Goal: Transaction & Acquisition: Purchase product/service

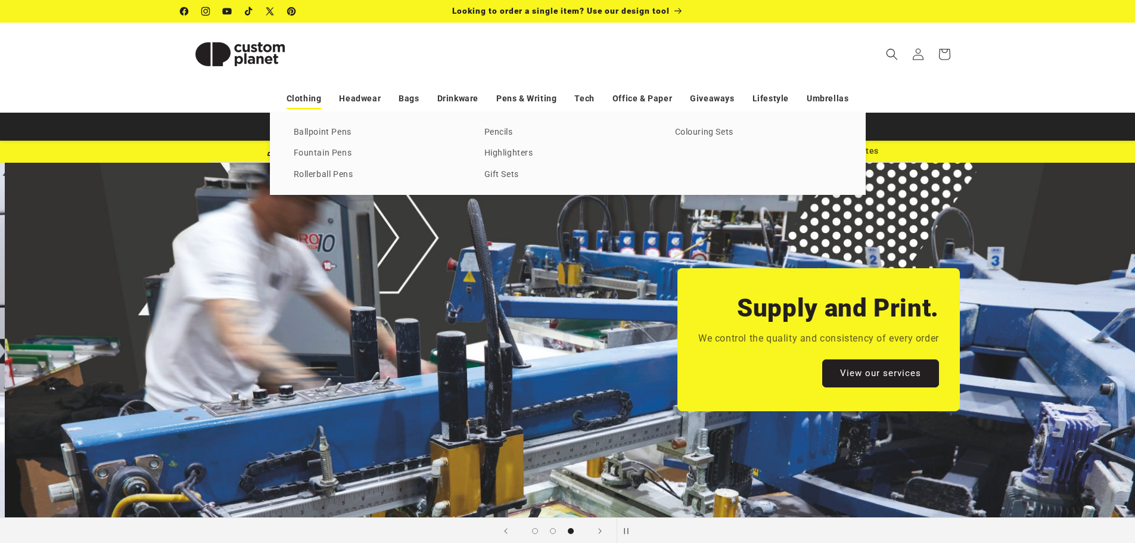
scroll to position [0, 2271]
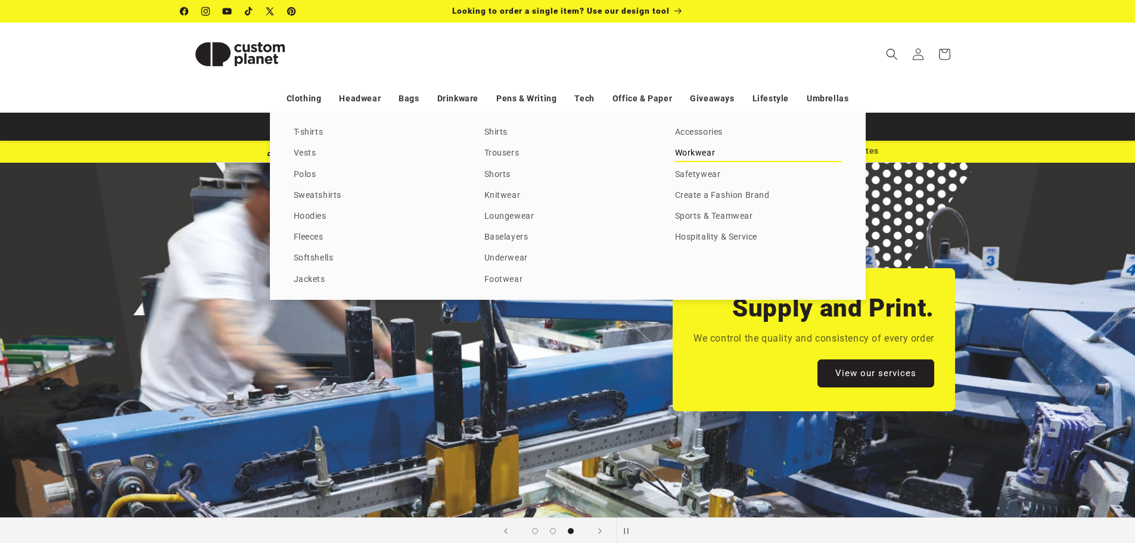
click at [694, 154] on link "Workwear" at bounding box center [758, 153] width 167 height 16
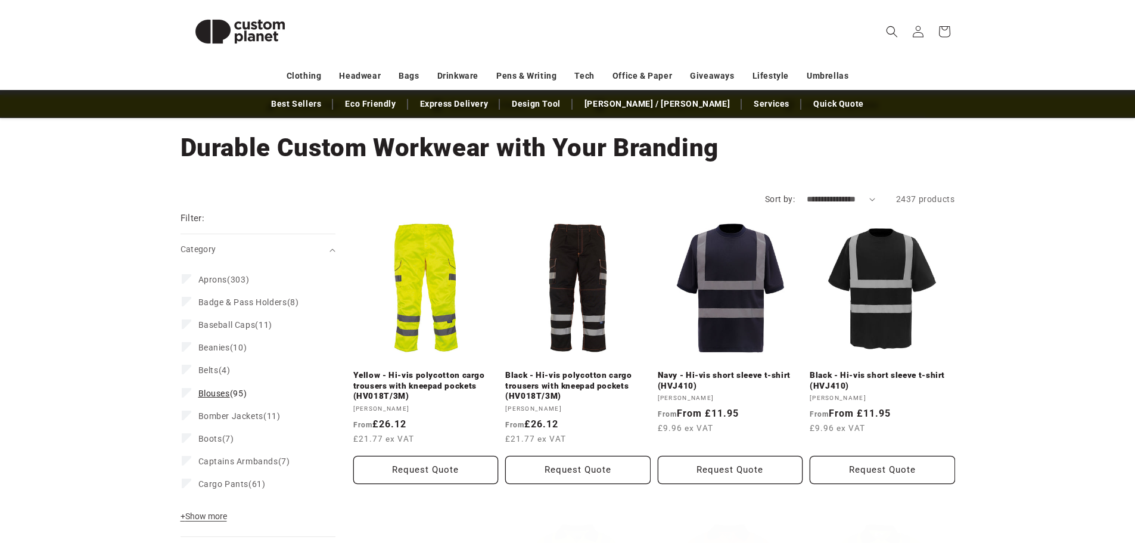
scroll to position [119, 0]
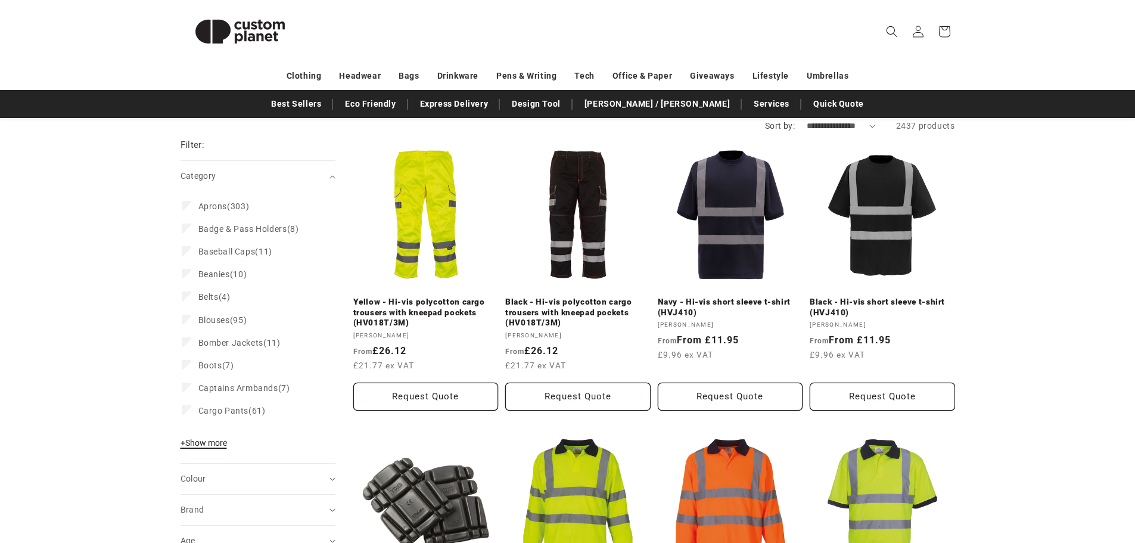
click at [215, 442] on span "+ Show more" at bounding box center [204, 443] width 46 height 10
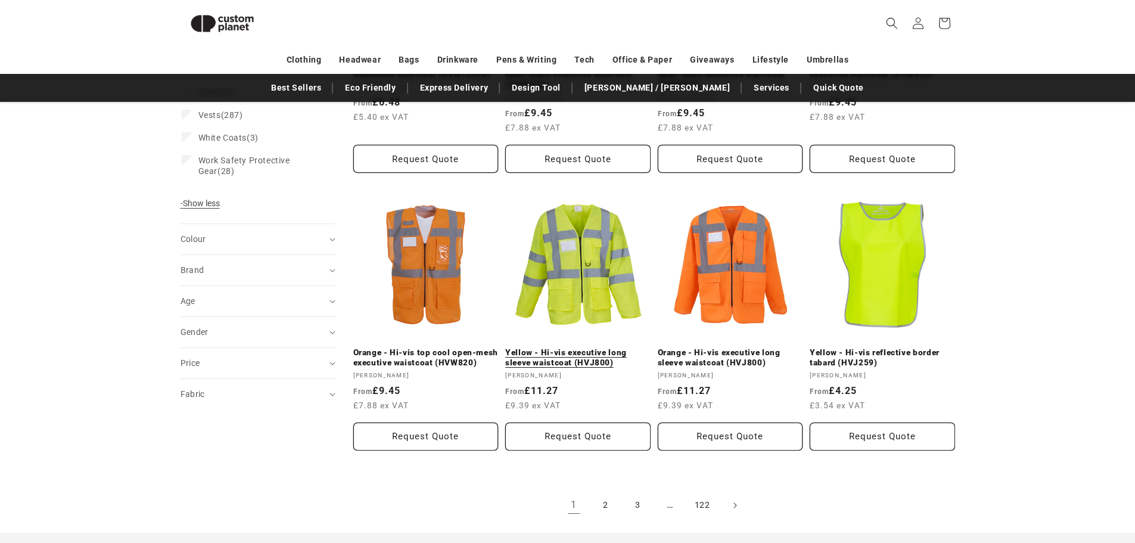
scroll to position [1175, 0]
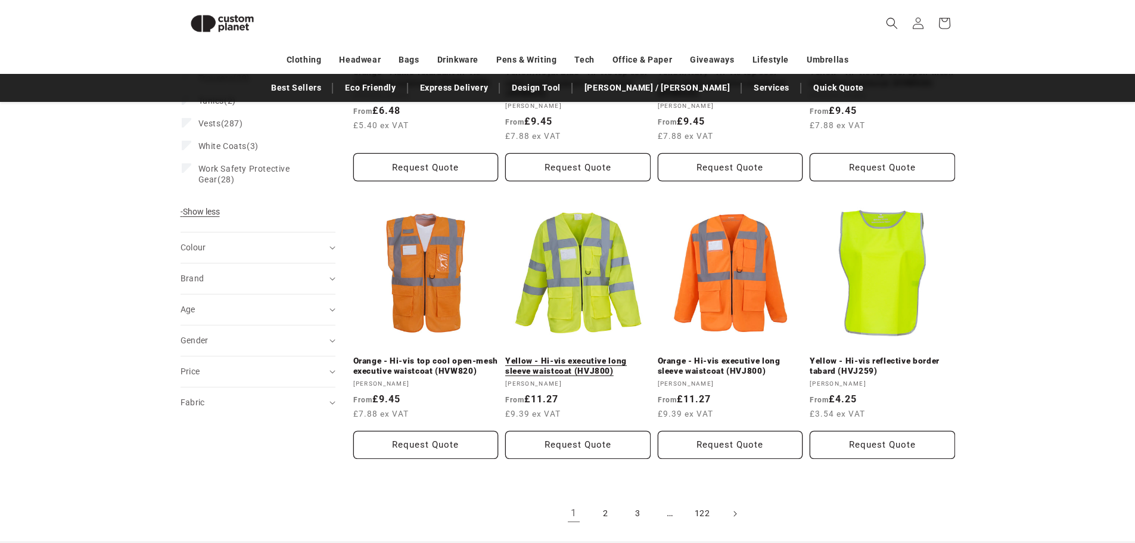
click at [573, 359] on link "Yellow - Hi-vis executive long sleeve waistcoat (HVJ800)" at bounding box center [577, 366] width 145 height 21
